Goal: Task Accomplishment & Management: Use online tool/utility

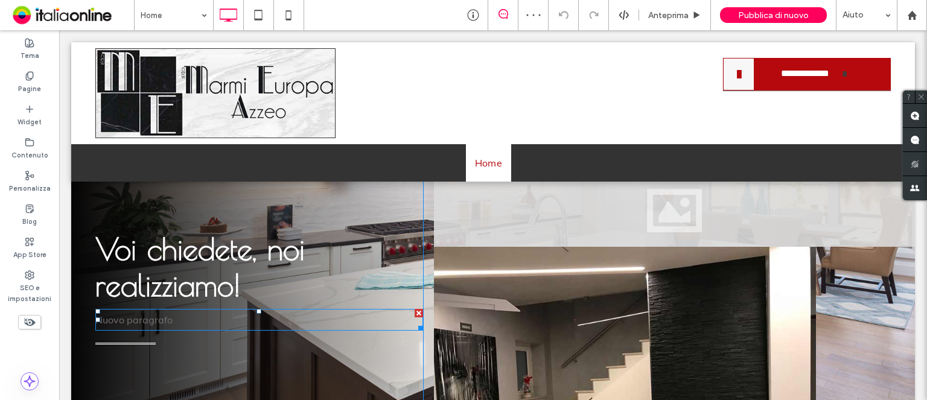
click at [414, 313] on div at bounding box center [418, 313] width 8 height 8
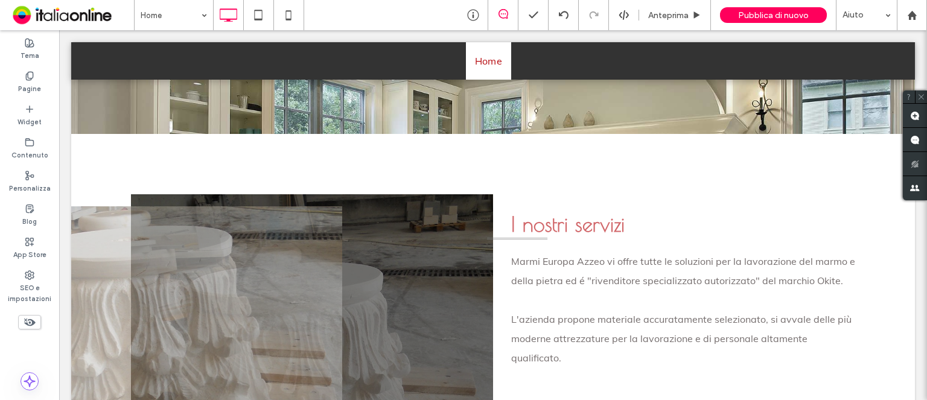
scroll to position [2864, 0]
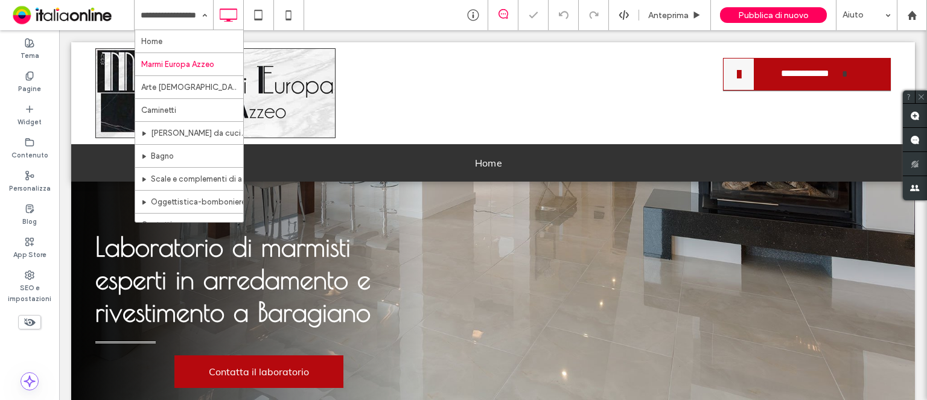
click at [183, 19] on input at bounding box center [171, 15] width 60 height 30
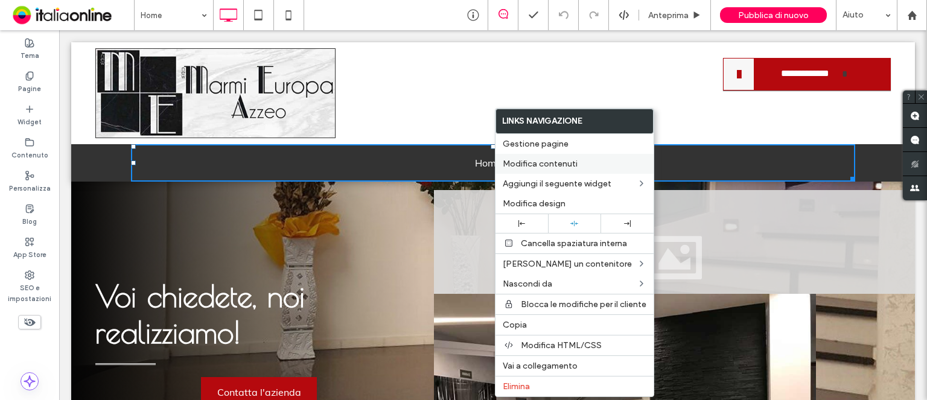
click at [531, 166] on span "Modifica contenuti" at bounding box center [540, 164] width 75 height 10
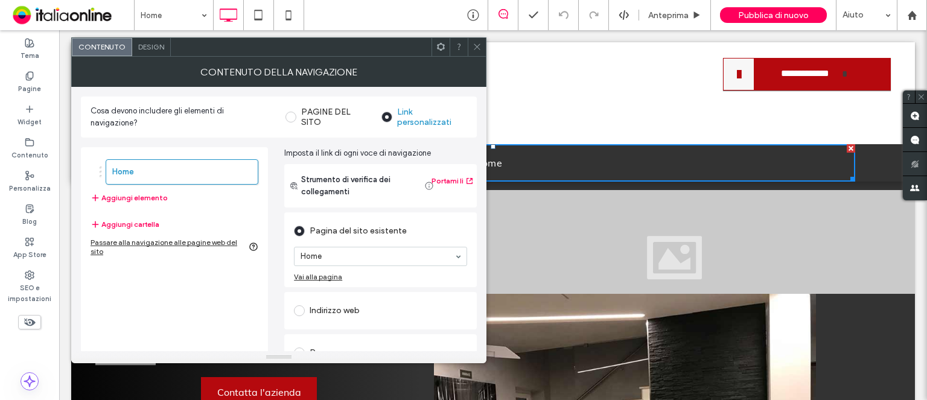
click at [141, 41] on div "Design" at bounding box center [151, 47] width 39 height 18
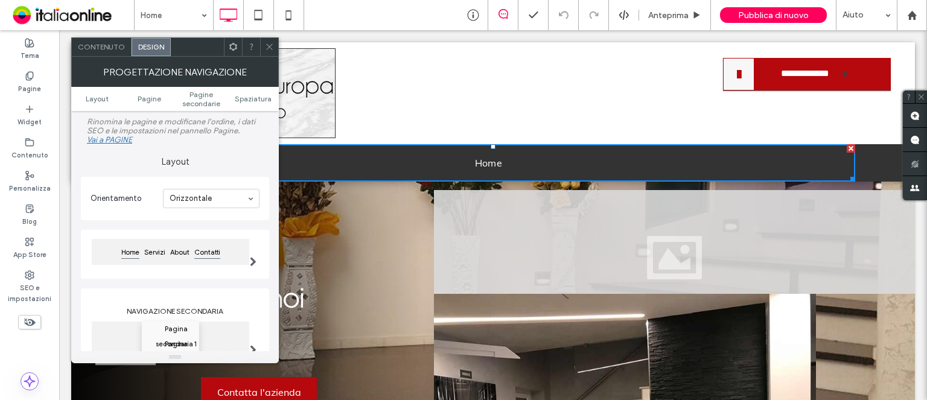
click at [203, 252] on span "Contatti" at bounding box center [207, 252] width 31 height 15
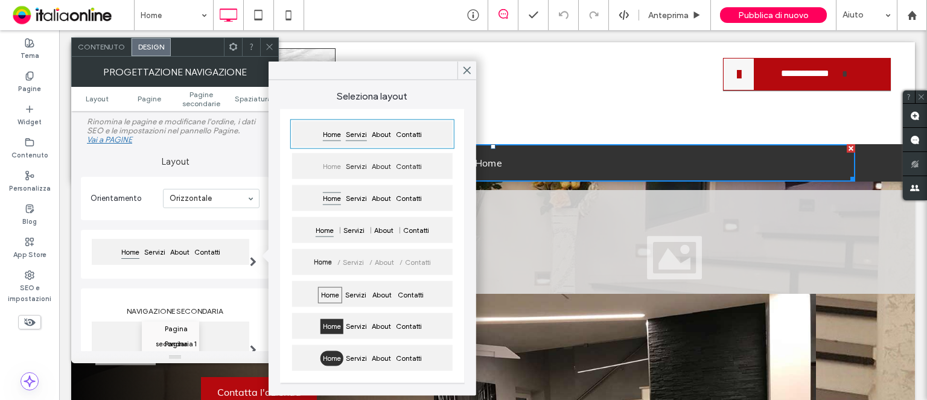
click at [350, 137] on span "Servizi" at bounding box center [356, 134] width 26 height 15
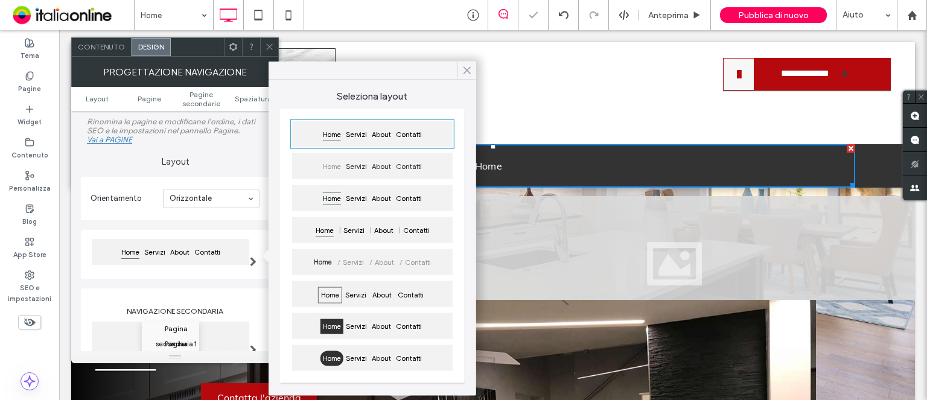
click at [465, 71] on icon at bounding box center [467, 70] width 11 height 11
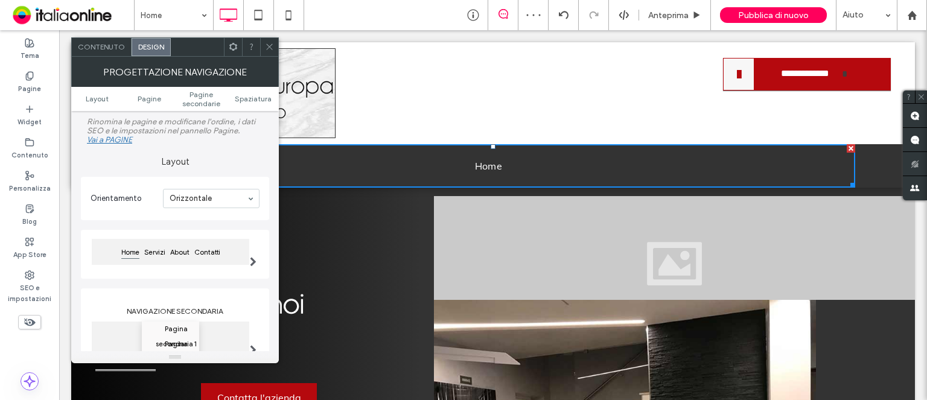
click at [88, 49] on span "Contenuto" at bounding box center [101, 46] width 47 height 9
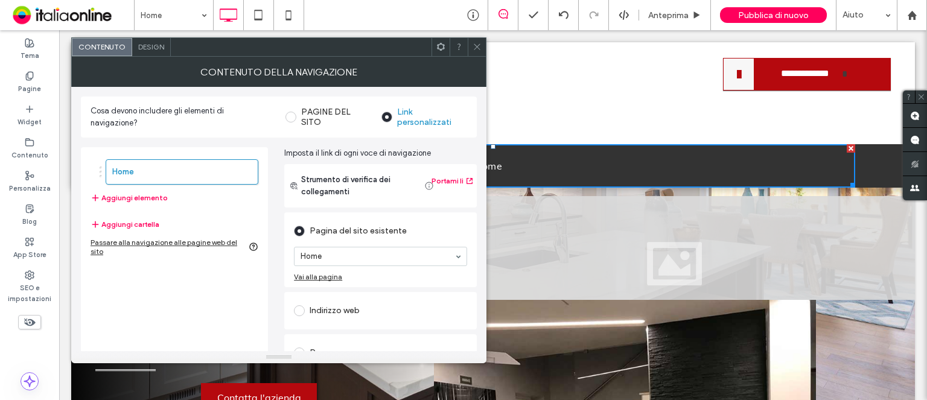
click at [100, 171] on div at bounding box center [101, 172] width 2 height 2
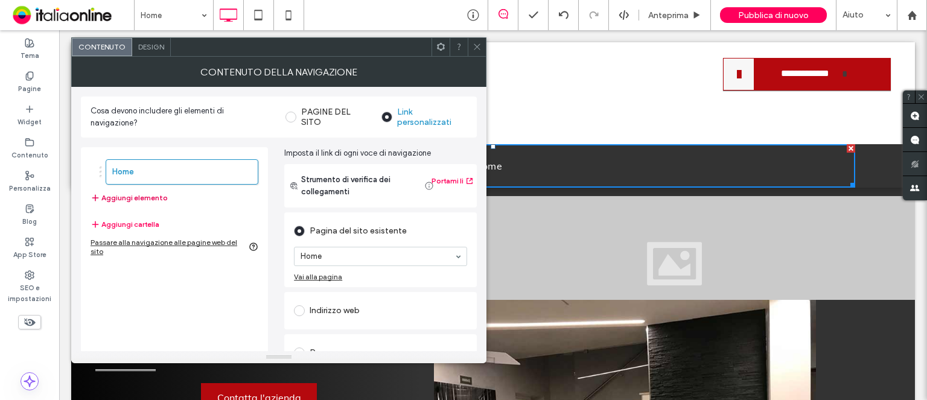
click at [98, 193] on icon "button" at bounding box center [95, 198] width 10 height 10
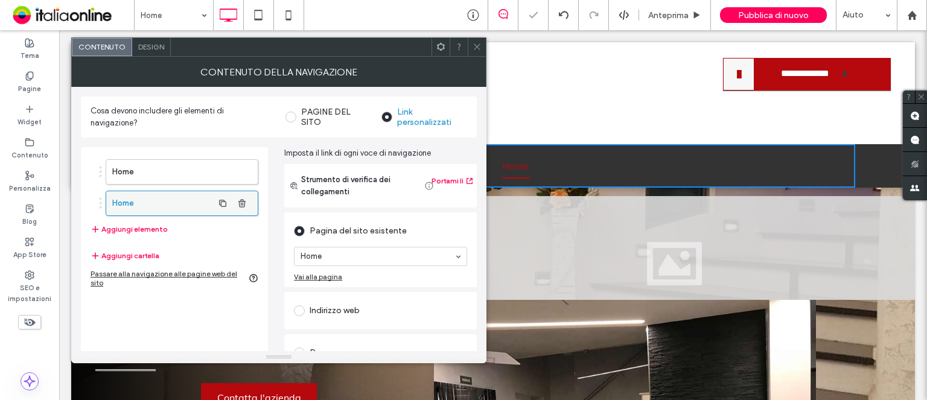
click at [138, 203] on label "Home" at bounding box center [162, 203] width 101 height 24
click at [237, 205] on icon "button" at bounding box center [242, 203] width 10 height 10
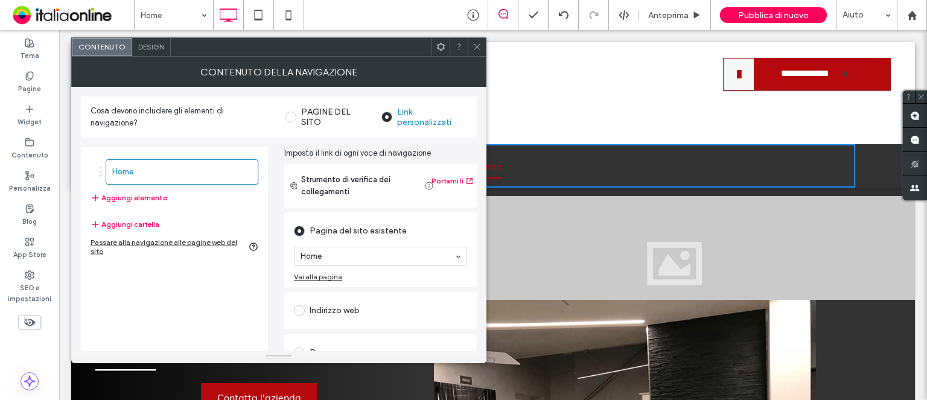
click at [470, 51] on div at bounding box center [477, 47] width 18 height 18
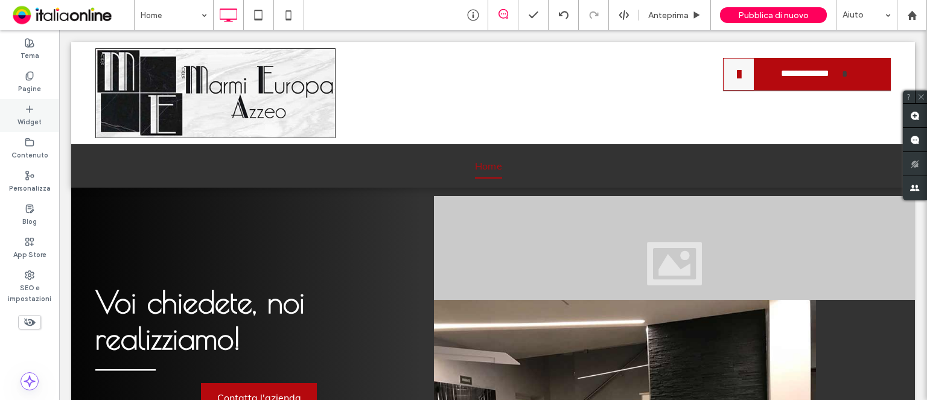
click at [37, 113] on div "Widget" at bounding box center [29, 115] width 59 height 33
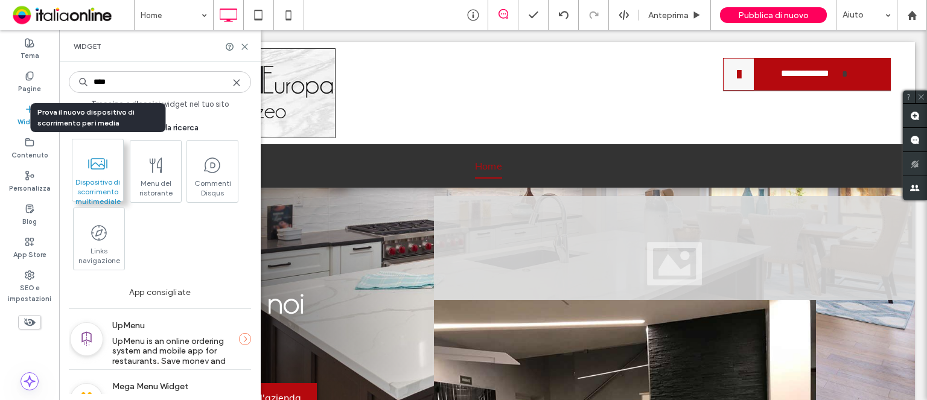
type input "****"
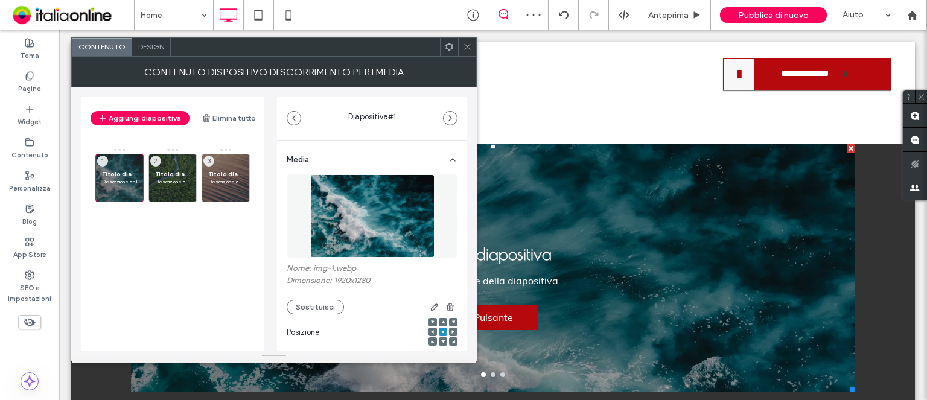
click at [469, 51] on icon at bounding box center [467, 46] width 9 height 9
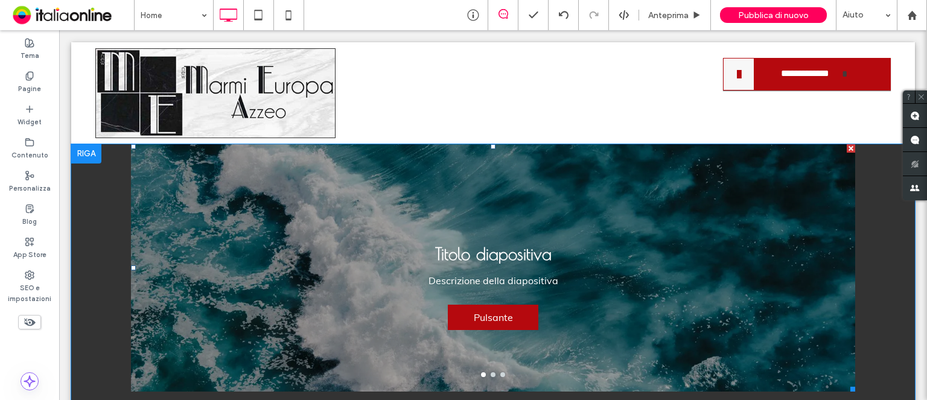
click at [846, 150] on div at bounding box center [850, 148] width 8 height 8
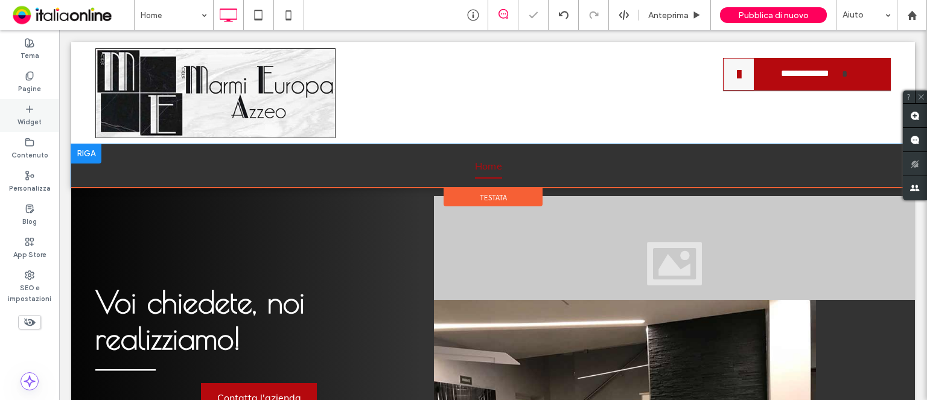
click at [31, 111] on icon at bounding box center [30, 109] width 10 height 10
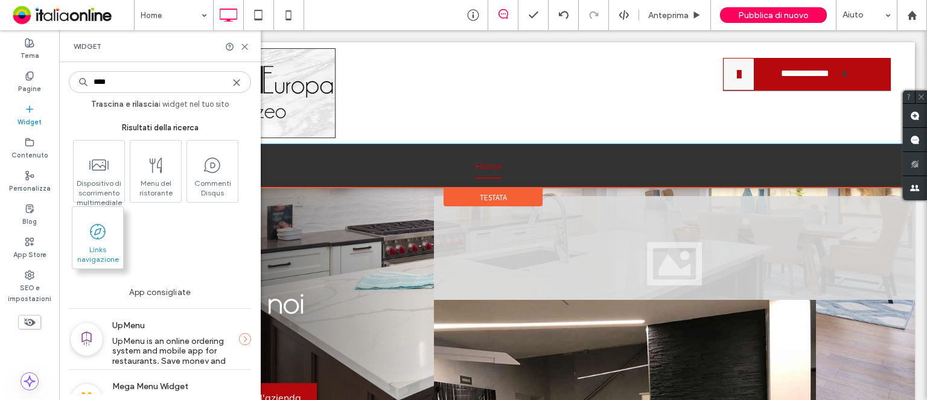
type input "****"
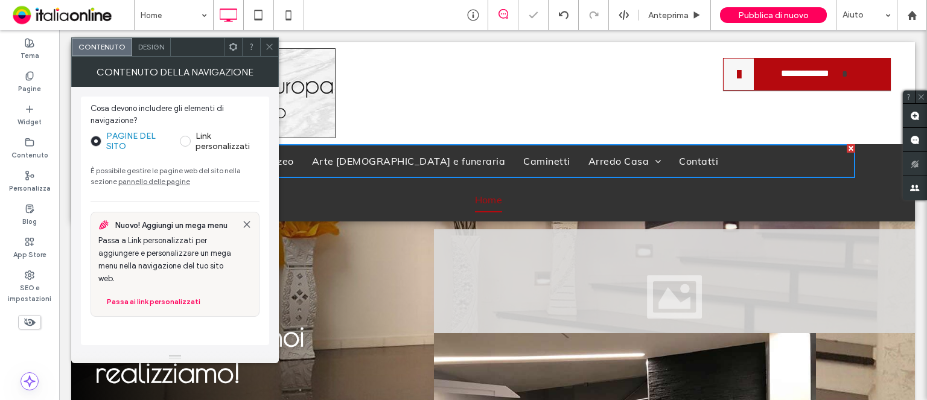
click at [269, 45] on icon at bounding box center [269, 46] width 9 height 9
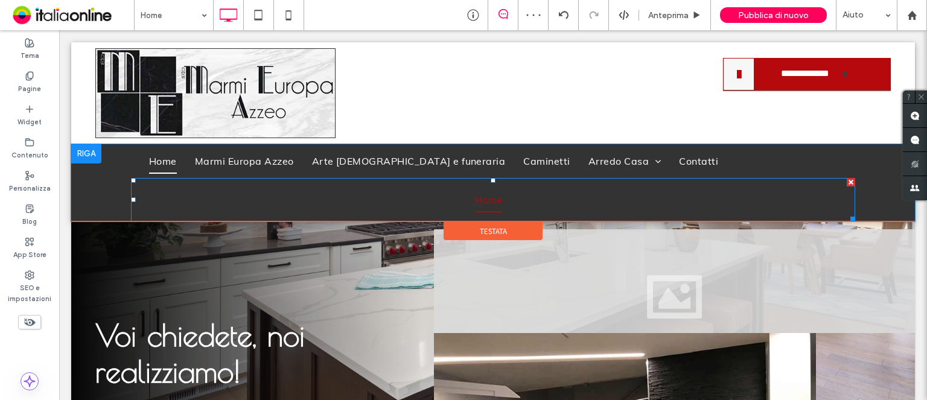
click at [846, 185] on div at bounding box center [850, 182] width 8 height 8
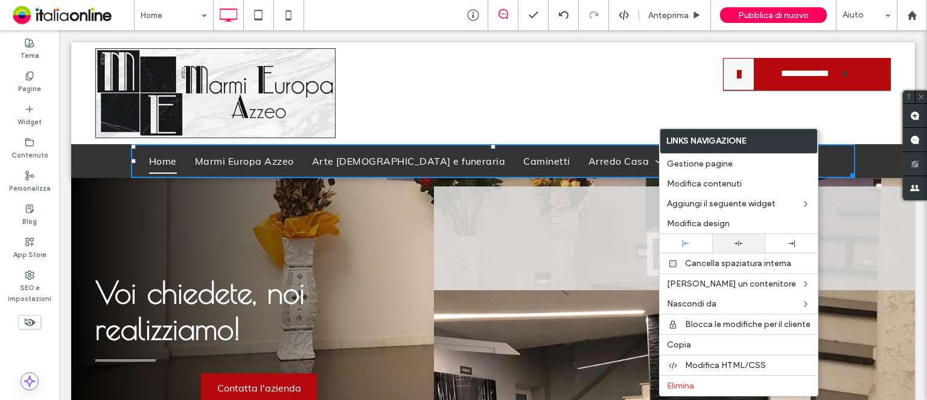
click at [736, 240] on icon at bounding box center [738, 244] width 8 height 8
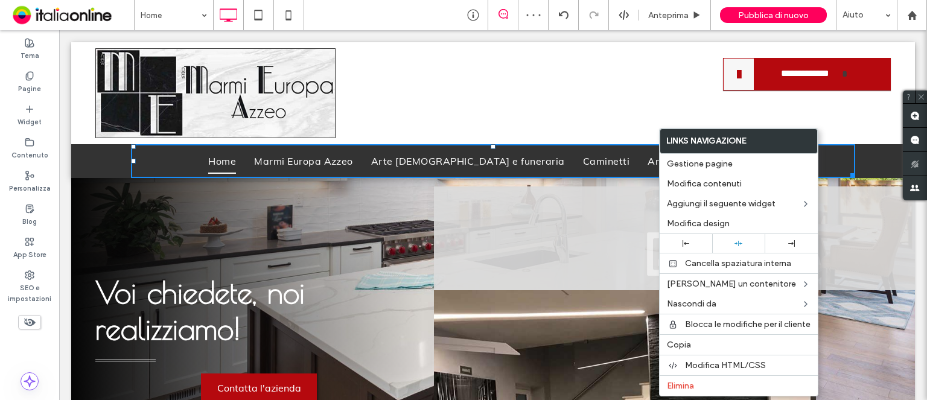
click at [862, 94] on div "**********" at bounding box center [692, 93] width 398 height 90
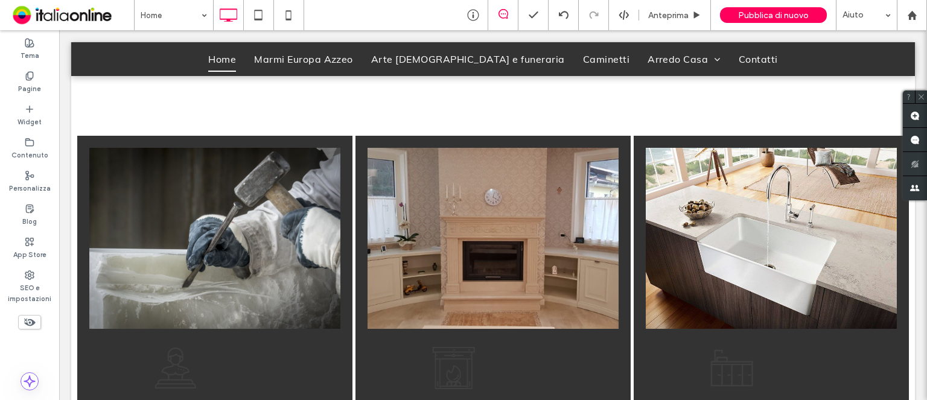
scroll to position [852, 0]
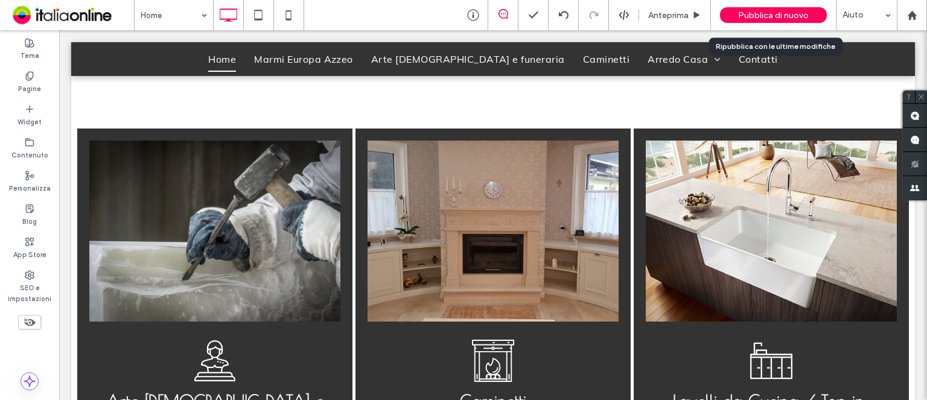
click at [771, 15] on span "Pubblica di nuovo" at bounding box center [773, 15] width 71 height 10
